Goal: Task Accomplishment & Management: Complete application form

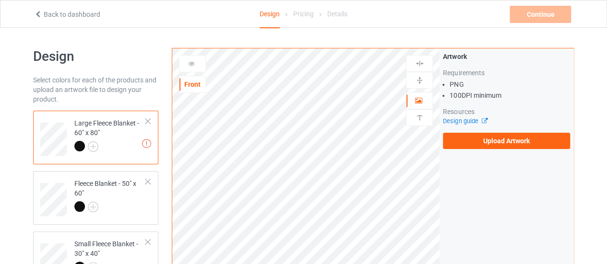
click at [467, 151] on div "Artwork Requirements PNG 100 DPI minimum Resources Design guide Upload Artwork" at bounding box center [507, 100] width 134 height 104
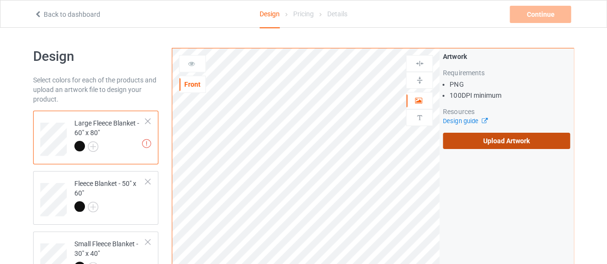
click at [467, 139] on label "Upload Artwork" at bounding box center [506, 141] width 127 height 16
click at [0, 0] on input "Upload Artwork" at bounding box center [0, 0] width 0 height 0
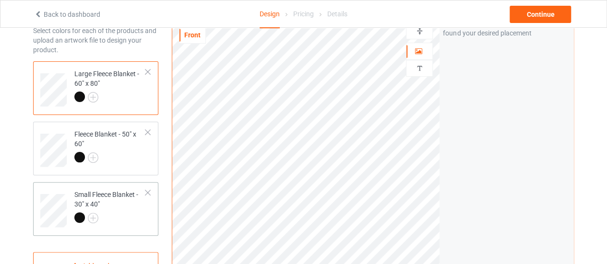
scroll to position [49, 0]
click at [123, 157] on div at bounding box center [110, 159] width 72 height 13
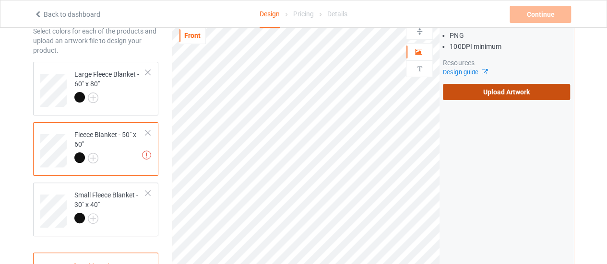
click at [469, 87] on label "Upload Artwork" at bounding box center [506, 92] width 127 height 16
click at [0, 0] on input "Upload Artwork" at bounding box center [0, 0] width 0 height 0
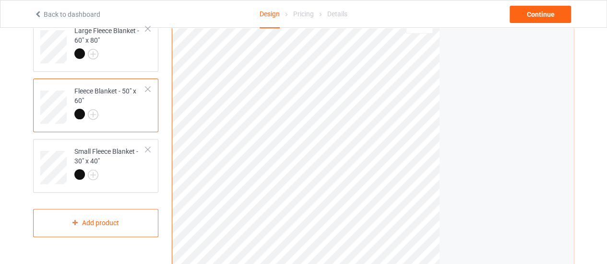
scroll to position [93, 0]
click at [136, 55] on div at bounding box center [110, 54] width 72 height 13
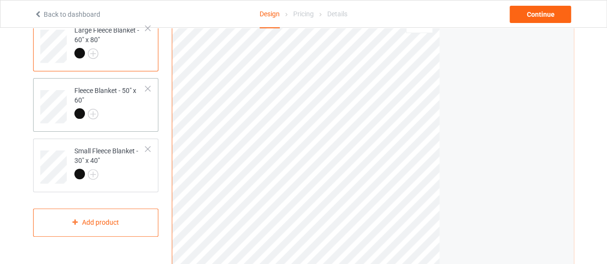
click at [126, 104] on div "Fleece Blanket - 50" x 60"" at bounding box center [110, 102] width 72 height 33
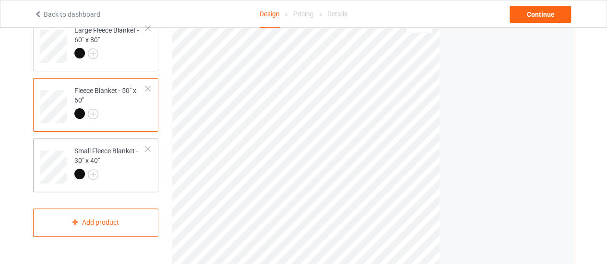
click at [129, 163] on div "Small Fleece Blanket - 30" x 40"" at bounding box center [110, 162] width 72 height 33
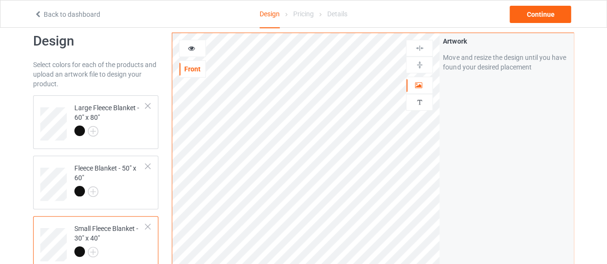
scroll to position [12, 0]
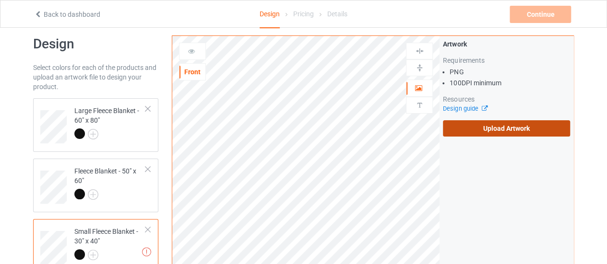
click at [495, 124] on label "Upload Artwork" at bounding box center [506, 128] width 127 height 16
click at [0, 0] on input "Upload Artwork" at bounding box center [0, 0] width 0 height 0
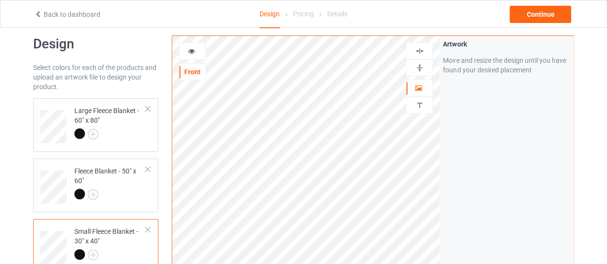
scroll to position [88, 0]
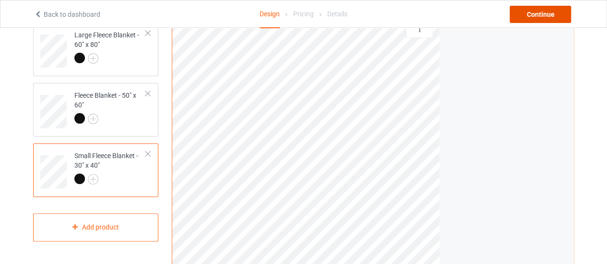
click at [543, 14] on div "Continue" at bounding box center [540, 14] width 61 height 17
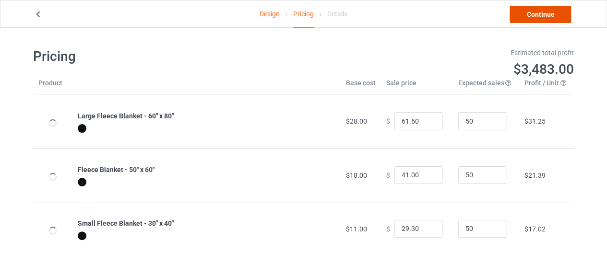
click at [543, 14] on link "Continue" at bounding box center [540, 14] width 61 height 17
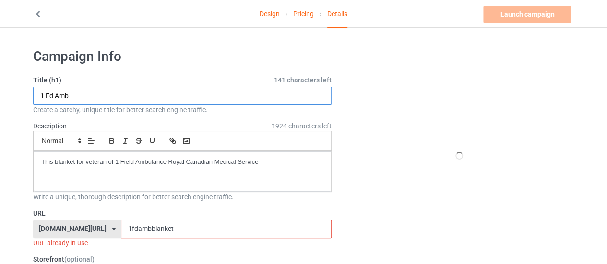
drag, startPoint x: 86, startPoint y: 98, endPoint x: 0, endPoint y: 83, distance: 87.3
type input "434 RCAF"
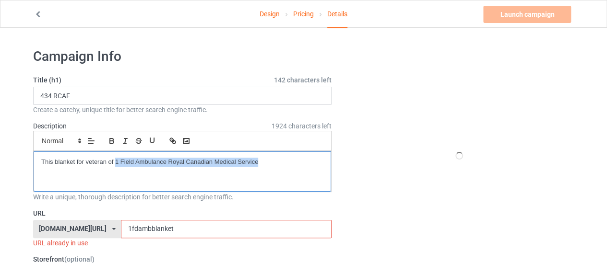
drag, startPoint x: 264, startPoint y: 167, endPoint x: 116, endPoint y: 158, distance: 148.6
click at [116, 158] on div "This blanket for veteran of 1 Field Ambulance Royal Canadian Medical Service" at bounding box center [183, 172] width 298 height 40
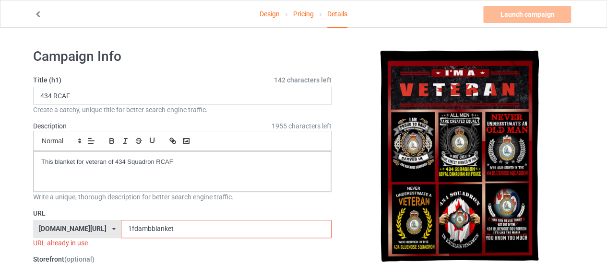
click at [163, 218] on div "URL [DOMAIN_NAME][URL] [DOMAIN_NAME][URL] [DOMAIN_NAME][URL] 628cf994452c5e0035…" at bounding box center [182, 228] width 299 height 39
drag, startPoint x: 150, startPoint y: 231, endPoint x: 43, endPoint y: 233, distance: 107.0
click at [43, 233] on div "[DOMAIN_NAME][URL] [DOMAIN_NAME][URL] [DOMAIN_NAME][URL] 628cf994452c5e0035e481…" at bounding box center [182, 229] width 299 height 18
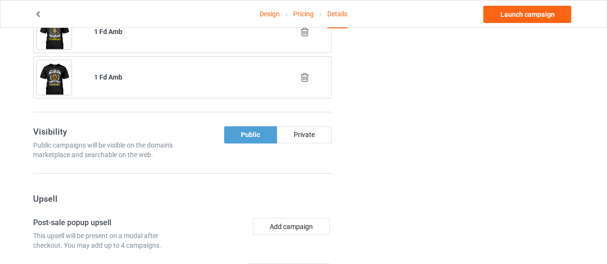
scroll to position [689, 0]
type input "434rcafblanket"
click at [305, 73] on icon at bounding box center [305, 77] width 12 height 10
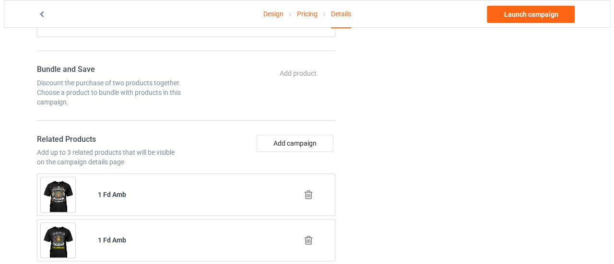
scroll to position [552, 0]
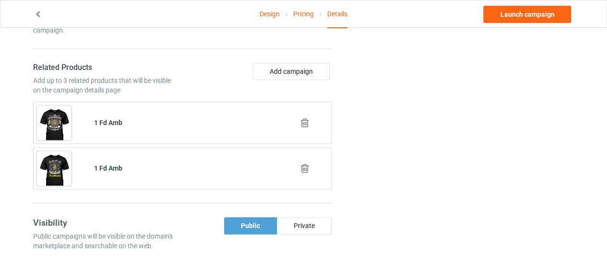
click at [303, 120] on icon at bounding box center [305, 123] width 12 height 10
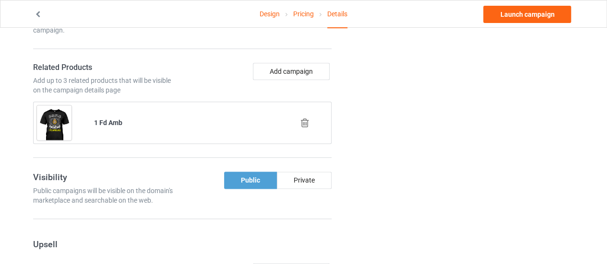
click at [301, 118] on icon at bounding box center [305, 123] width 12 height 10
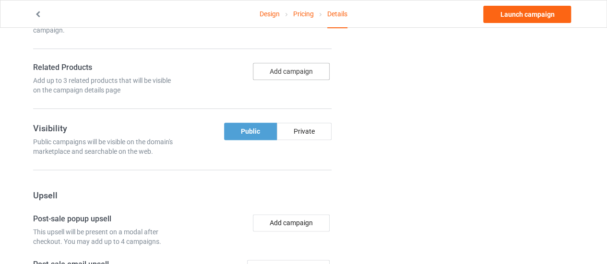
click at [285, 71] on button "Add campaign" at bounding box center [291, 71] width 77 height 17
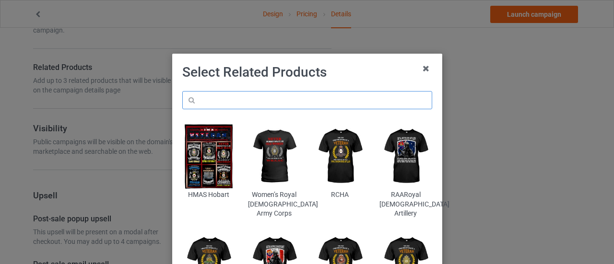
click at [256, 92] on input "text" at bounding box center [307, 100] width 250 height 18
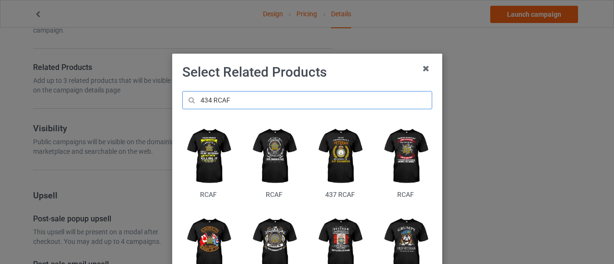
type input "434 RCAF"
click at [331, 170] on img at bounding box center [340, 156] width 52 height 65
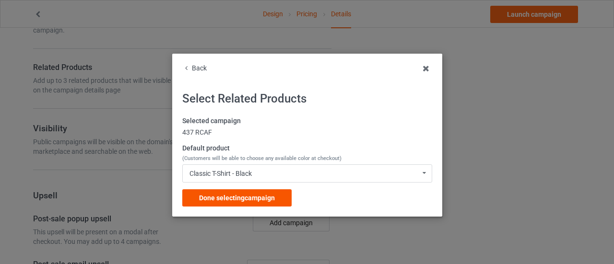
click at [263, 192] on div "Done selecting campaign" at bounding box center [236, 198] width 109 height 17
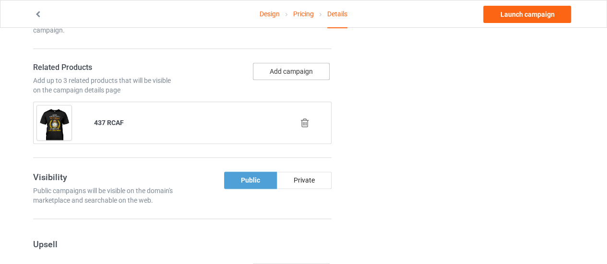
click at [286, 66] on button "Add campaign" at bounding box center [291, 71] width 77 height 17
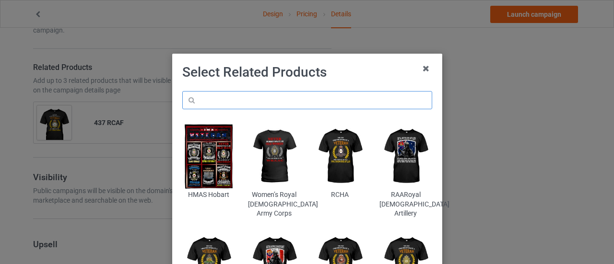
click at [229, 97] on input "text" at bounding box center [307, 100] width 250 height 18
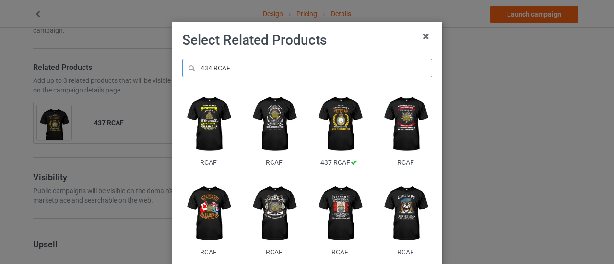
scroll to position [32, 0]
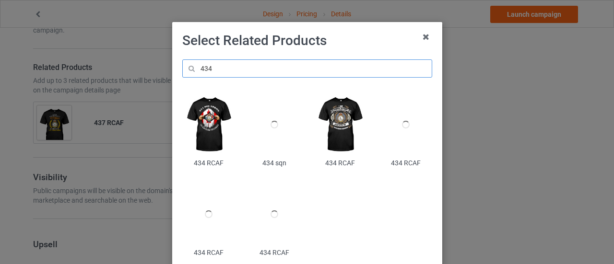
type input "434"
click at [343, 136] on img at bounding box center [340, 124] width 52 height 65
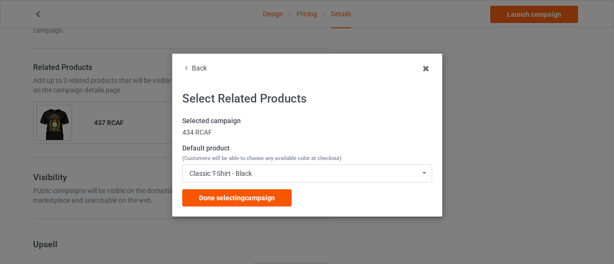
click at [232, 191] on div "Done selecting campaign" at bounding box center [236, 198] width 109 height 17
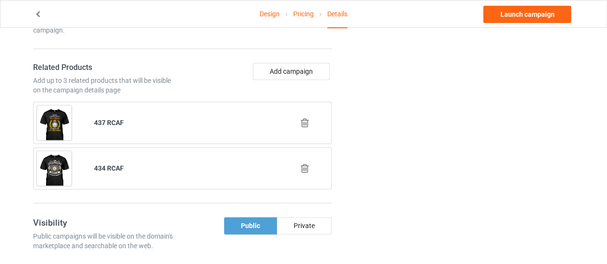
click at [306, 118] on icon at bounding box center [305, 123] width 12 height 10
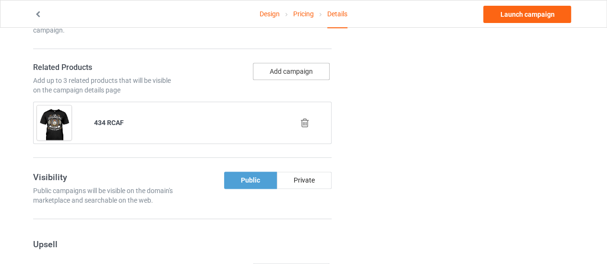
click at [280, 74] on button "Add campaign" at bounding box center [291, 71] width 77 height 17
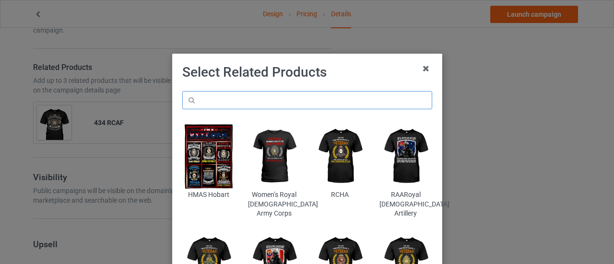
click at [256, 104] on input "text" at bounding box center [307, 100] width 250 height 18
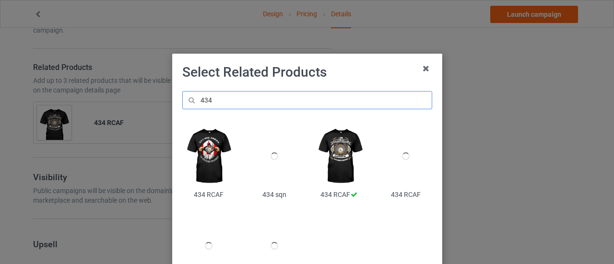
type input "434"
click at [203, 172] on img at bounding box center [208, 156] width 52 height 65
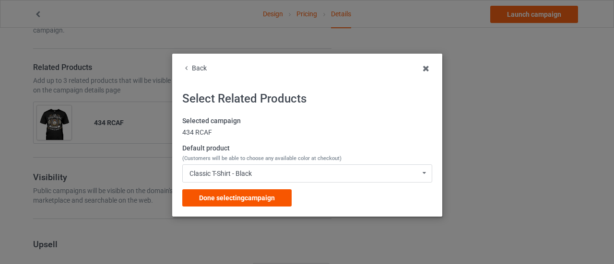
click at [243, 194] on span "Done selecting campaign" at bounding box center [237, 198] width 76 height 8
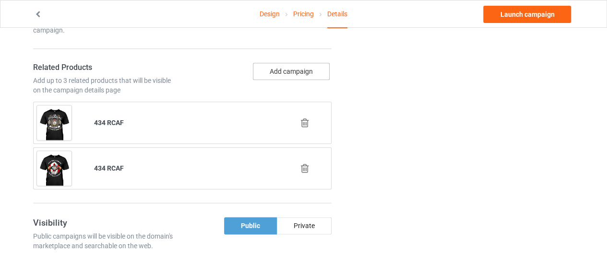
click at [291, 74] on button "Add campaign" at bounding box center [291, 71] width 77 height 17
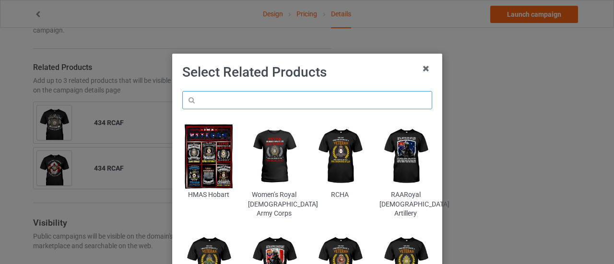
click at [237, 104] on input "text" at bounding box center [307, 100] width 250 height 18
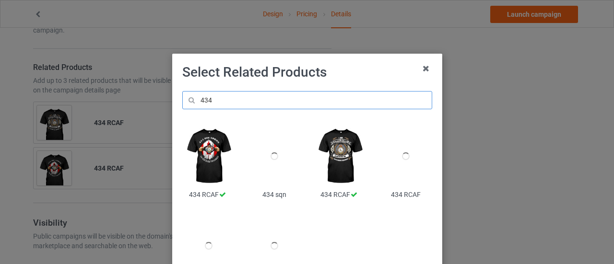
scroll to position [88, 0]
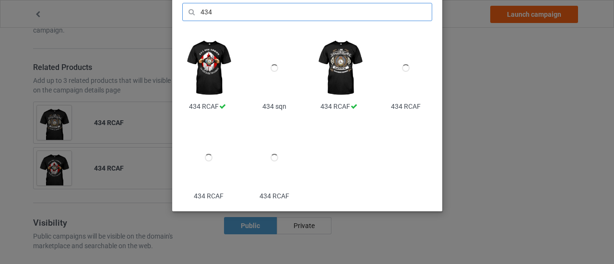
type input "434"
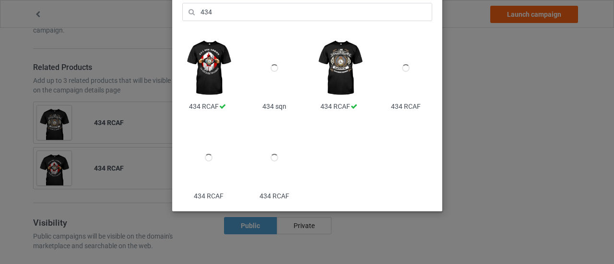
click at [264, 173] on div at bounding box center [274, 157] width 52 height 65
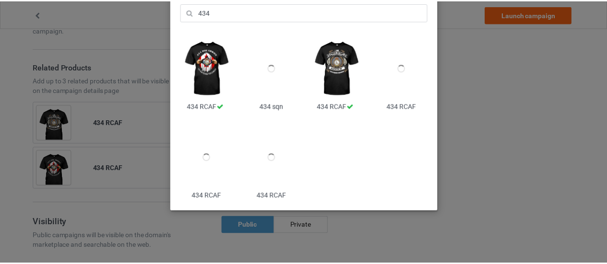
scroll to position [0, 0]
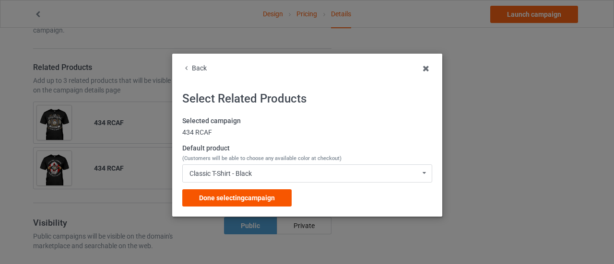
click at [236, 198] on span "Done selecting campaign" at bounding box center [237, 198] width 76 height 8
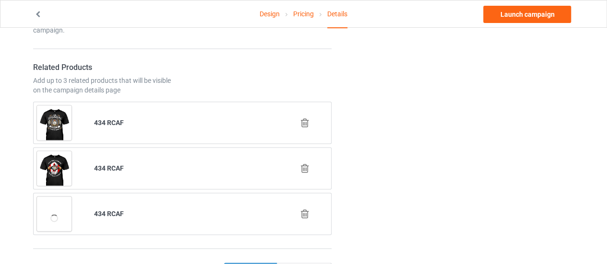
scroll to position [531, 0]
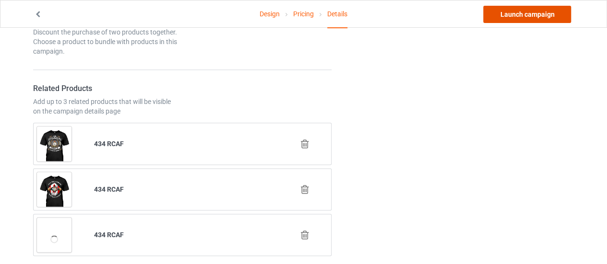
click at [531, 16] on link "Launch campaign" at bounding box center [527, 14] width 88 height 17
